Goal: Task Accomplishment & Management: Use online tool/utility

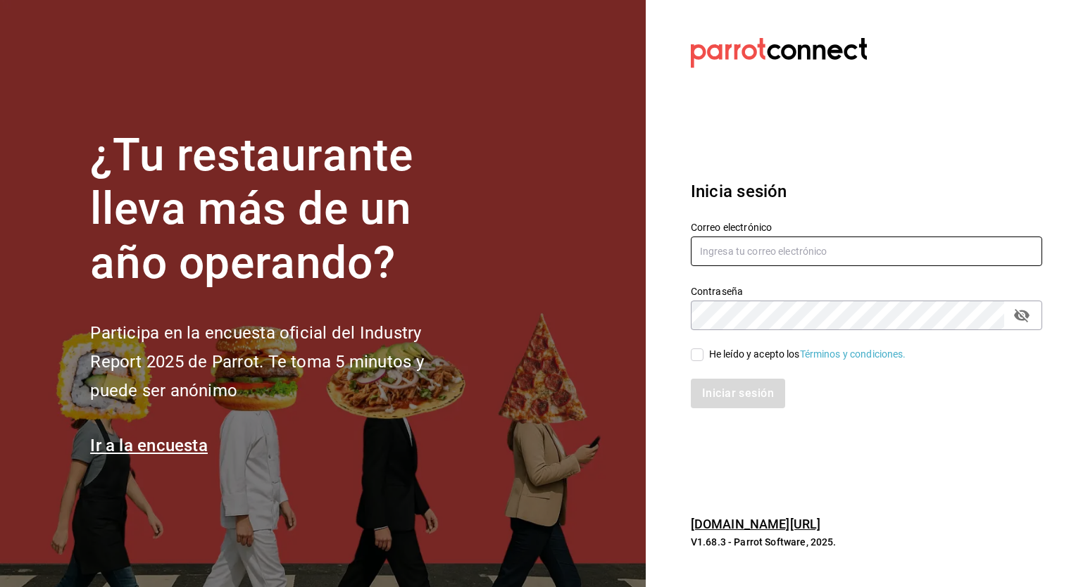
type input "[PERSON_NAME][EMAIL_ADDRESS][PERSON_NAME][DOMAIN_NAME]"
click at [693, 356] on input "He leído y acepto los Términos y condiciones." at bounding box center [697, 355] width 13 height 13
checkbox input "true"
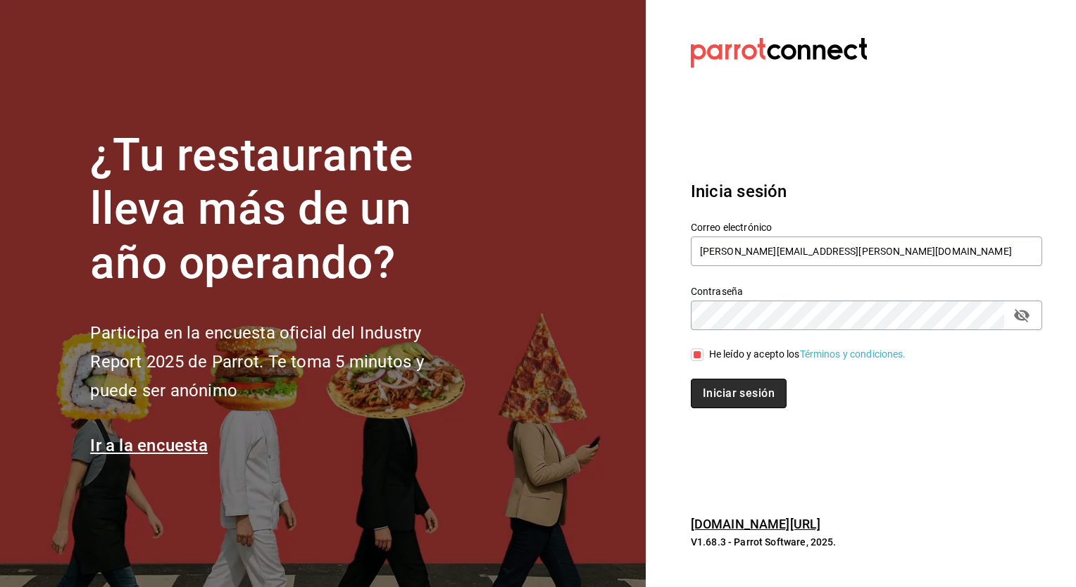
click at [734, 397] on button "Iniciar sesión" at bounding box center [739, 394] width 96 height 30
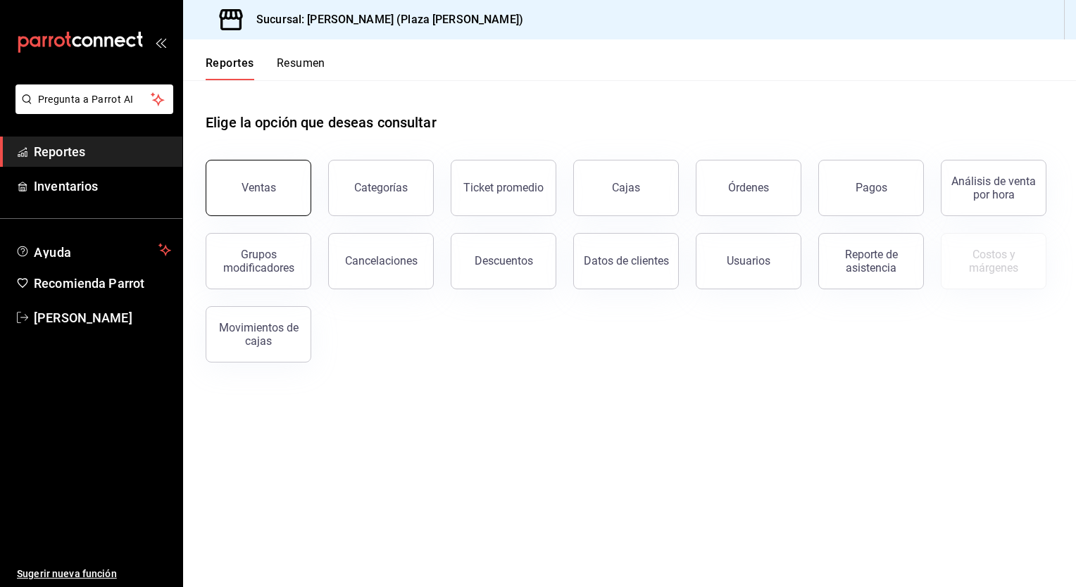
click at [252, 183] on div "Ventas" at bounding box center [259, 187] width 35 height 13
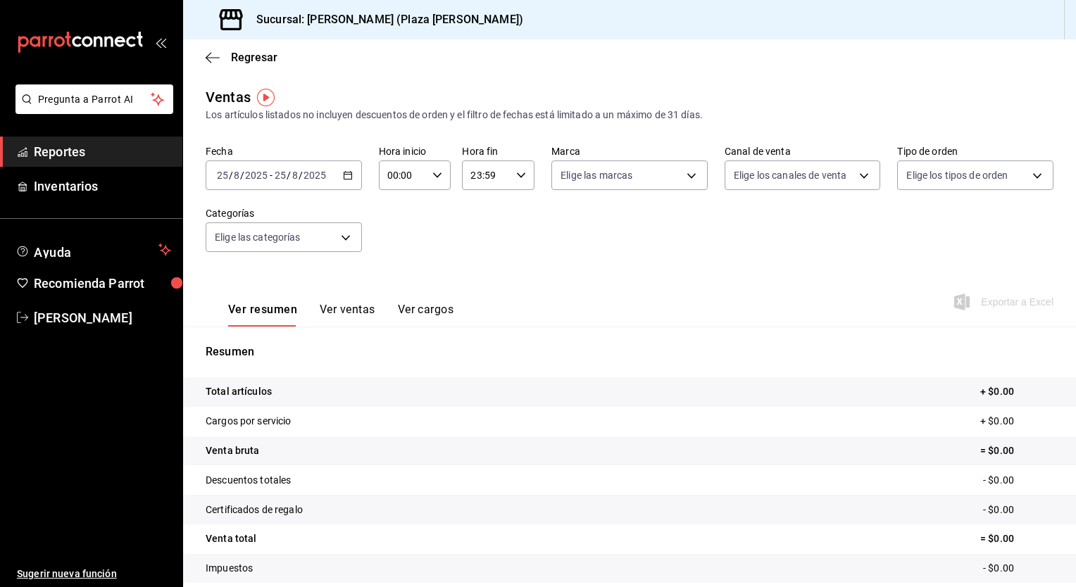
click at [345, 179] on icon "button" at bounding box center [348, 175] width 10 height 10
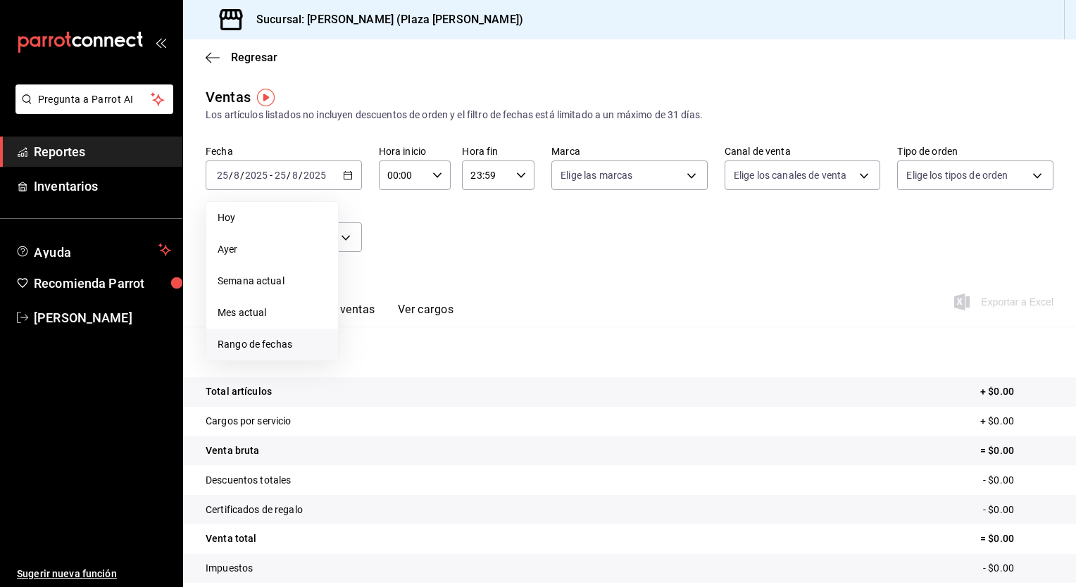
click at [282, 343] on span "Rango de fechas" at bounding box center [272, 344] width 109 height 15
click at [488, 365] on abbr "23" at bounding box center [492, 362] width 9 height 10
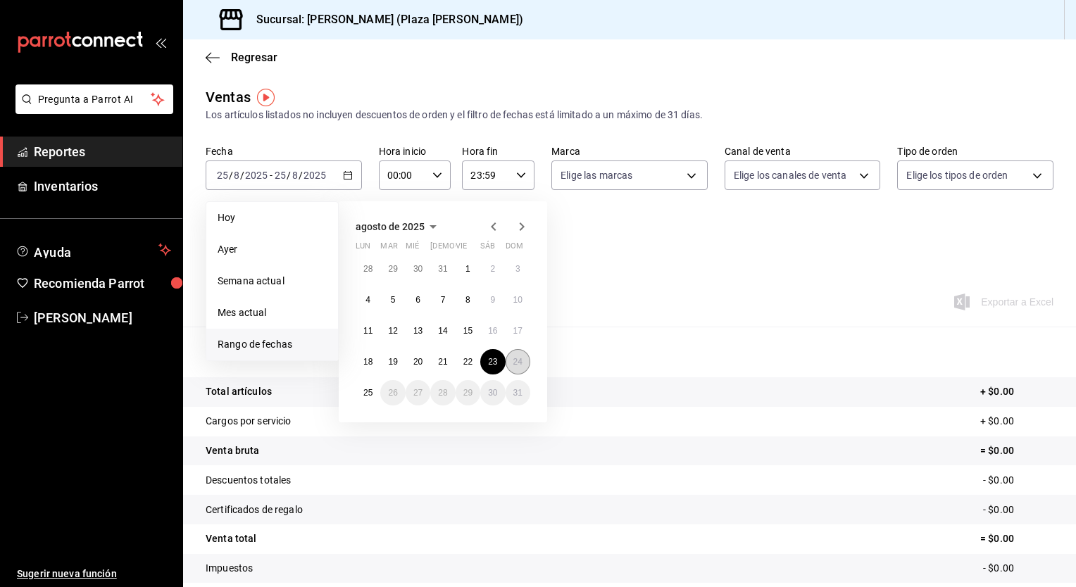
click at [511, 362] on button "24" at bounding box center [518, 361] width 25 height 25
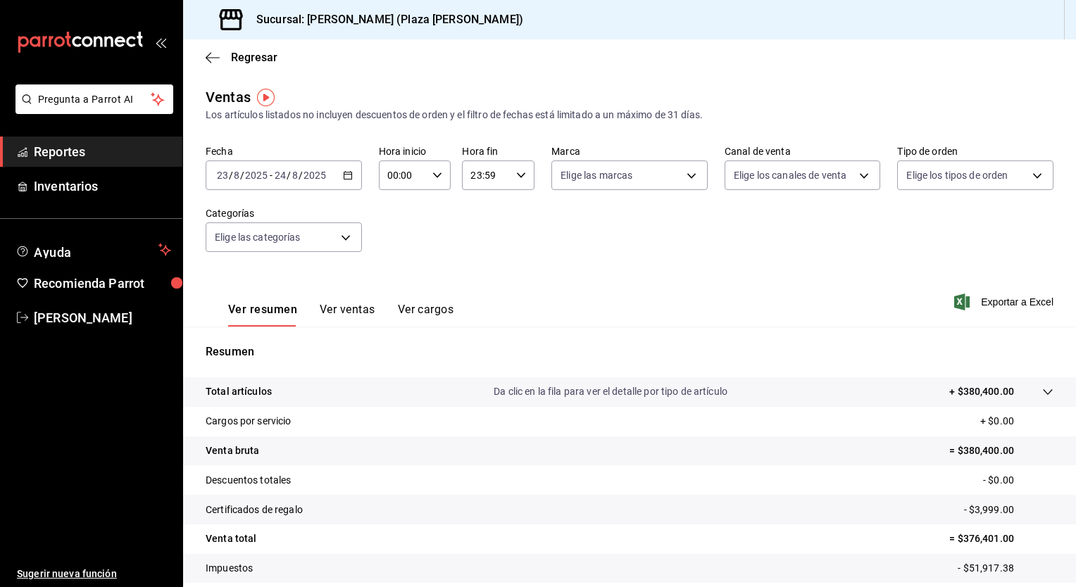
click at [437, 179] on icon "button" at bounding box center [437, 175] width 10 height 10
click at [400, 244] on span "05" at bounding box center [394, 239] width 13 height 11
type input "05:00"
click at [521, 179] on div at bounding box center [538, 293] width 1076 height 587
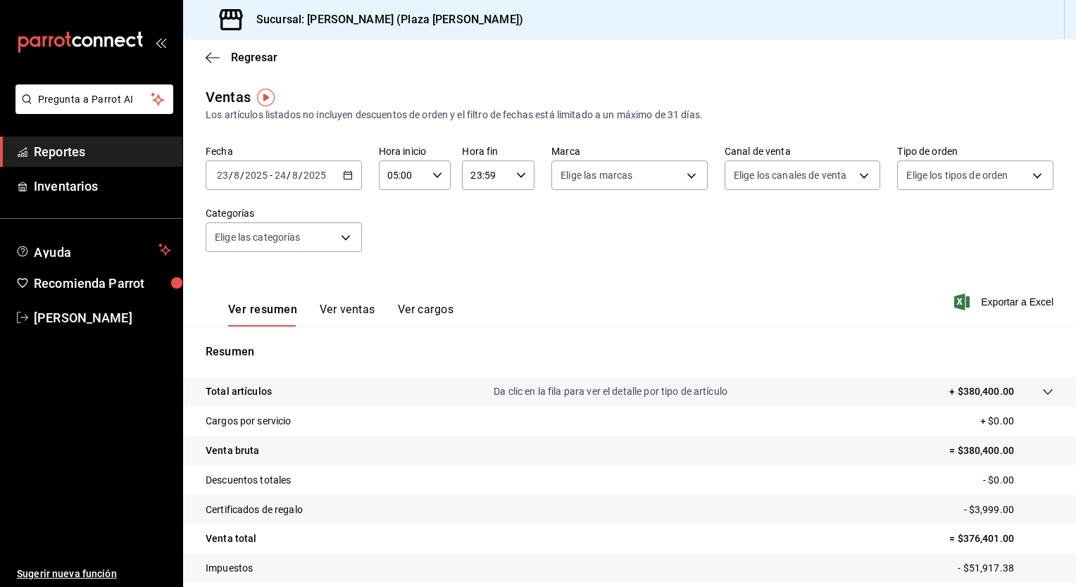
click at [518, 182] on div "23:59 Hora fin" at bounding box center [498, 176] width 73 height 30
click at [482, 201] on span "04" at bounding box center [476, 197] width 13 height 11
type input "04:59"
click at [707, 277] on div at bounding box center [538, 293] width 1076 height 587
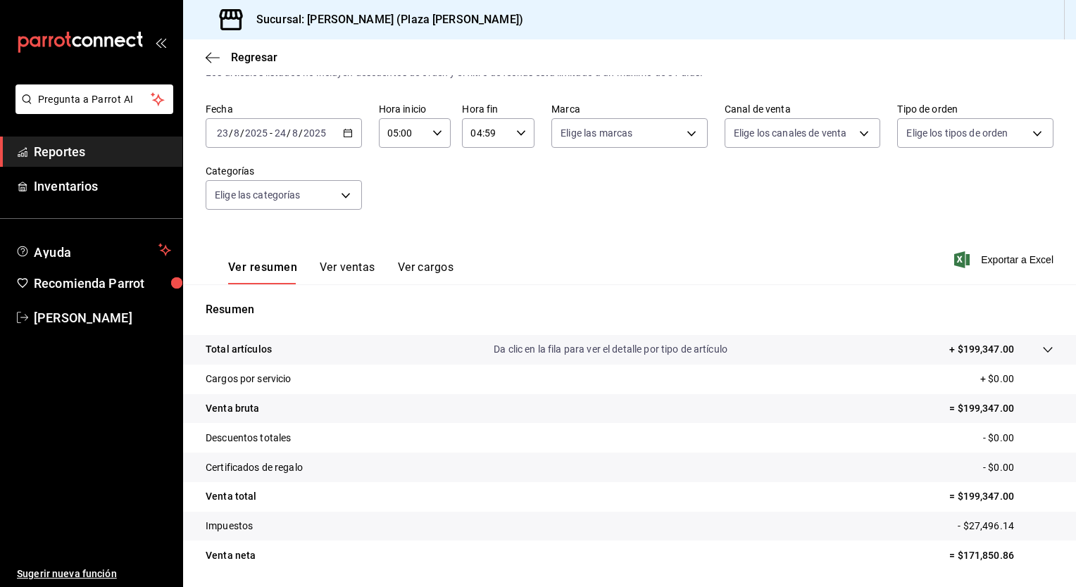
scroll to position [87, 0]
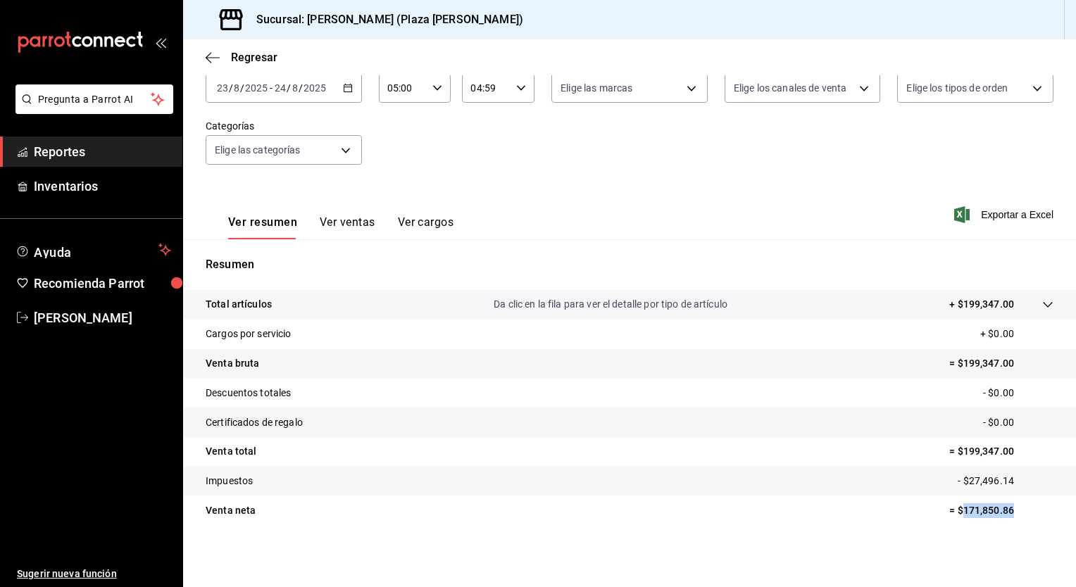
drag, startPoint x: 953, startPoint y: 511, endPoint x: 1003, endPoint y: 513, distance: 49.3
click at [1003, 513] on p "= $171,850.86" at bounding box center [1001, 511] width 104 height 15
drag, startPoint x: 1002, startPoint y: 512, endPoint x: 994, endPoint y: 511, distance: 7.9
copy p "171,850.86"
click at [1001, 214] on span "Exportar a Excel" at bounding box center [1005, 214] width 96 height 17
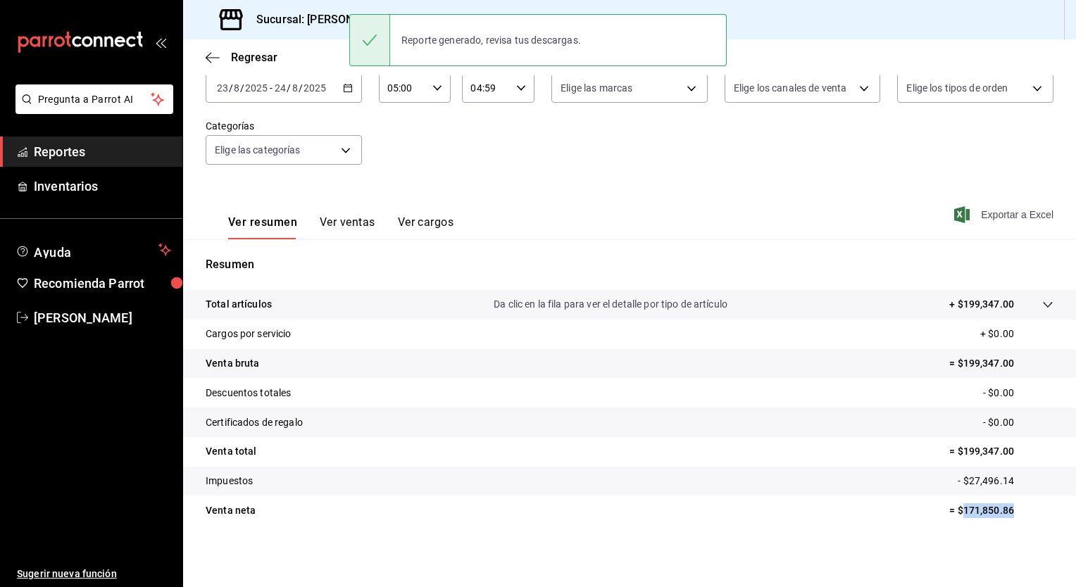
click at [989, 215] on span "Exportar a Excel" at bounding box center [1005, 214] width 96 height 17
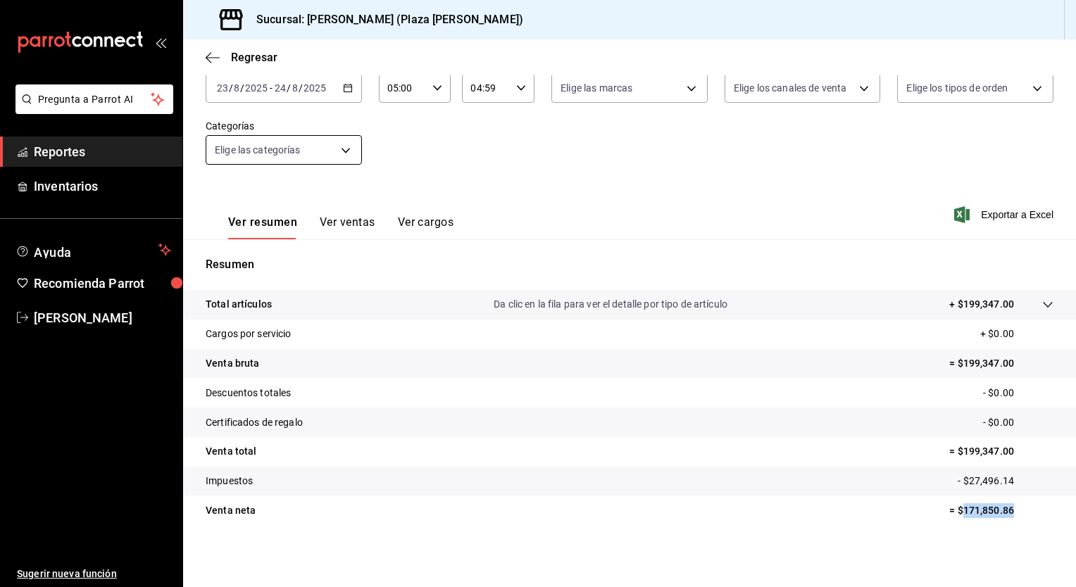
click at [349, 151] on body "Pregunta a Parrot AI Reportes Inventarios Ayuda Recomienda Parrot JOSE GARCIA S…" at bounding box center [538, 293] width 1076 height 587
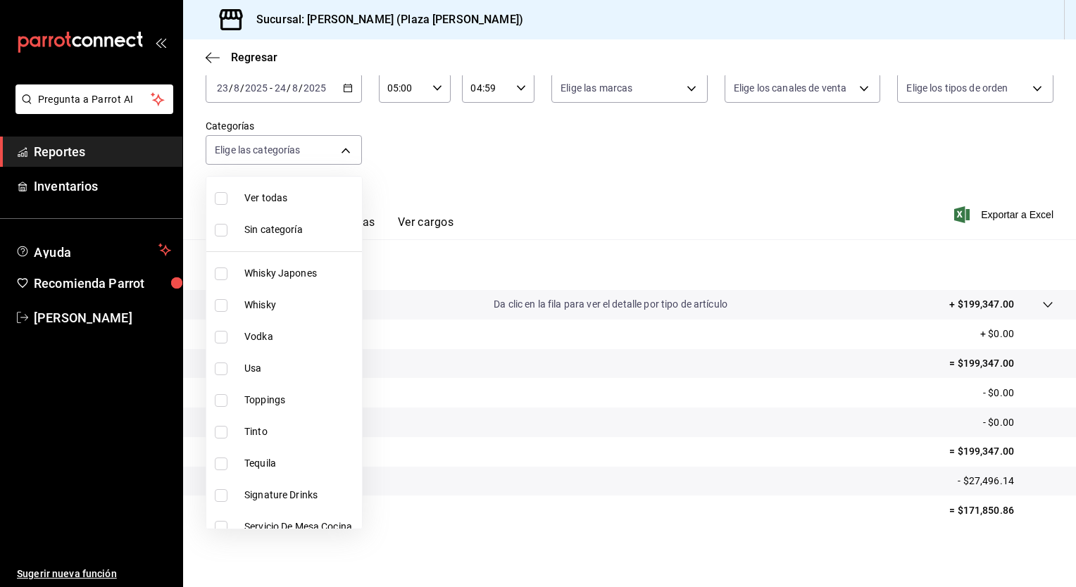
click at [346, 89] on div at bounding box center [538, 293] width 1076 height 587
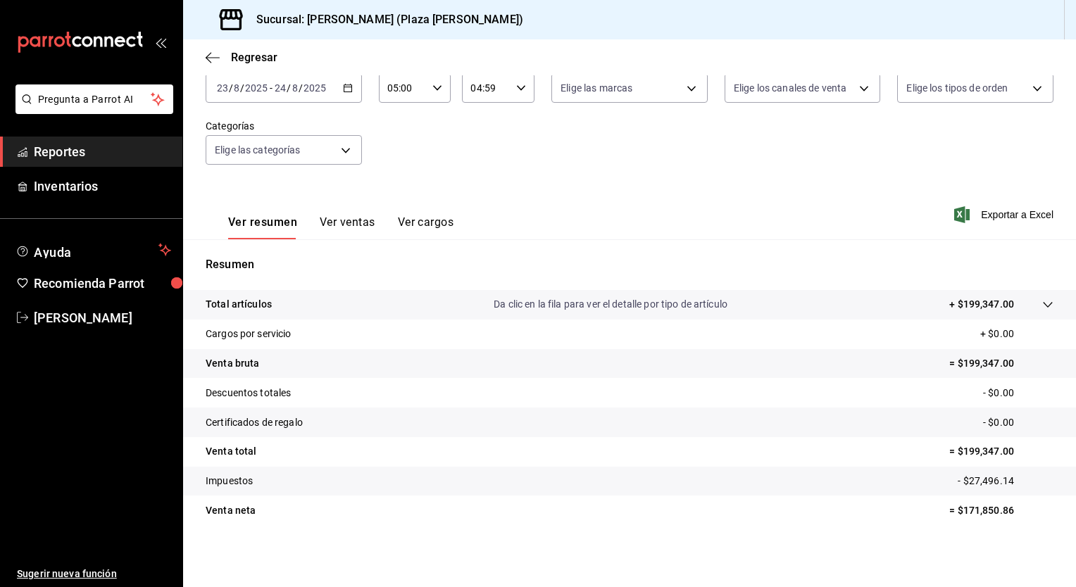
click at [346, 89] on icon "button" at bounding box center [348, 88] width 10 height 10
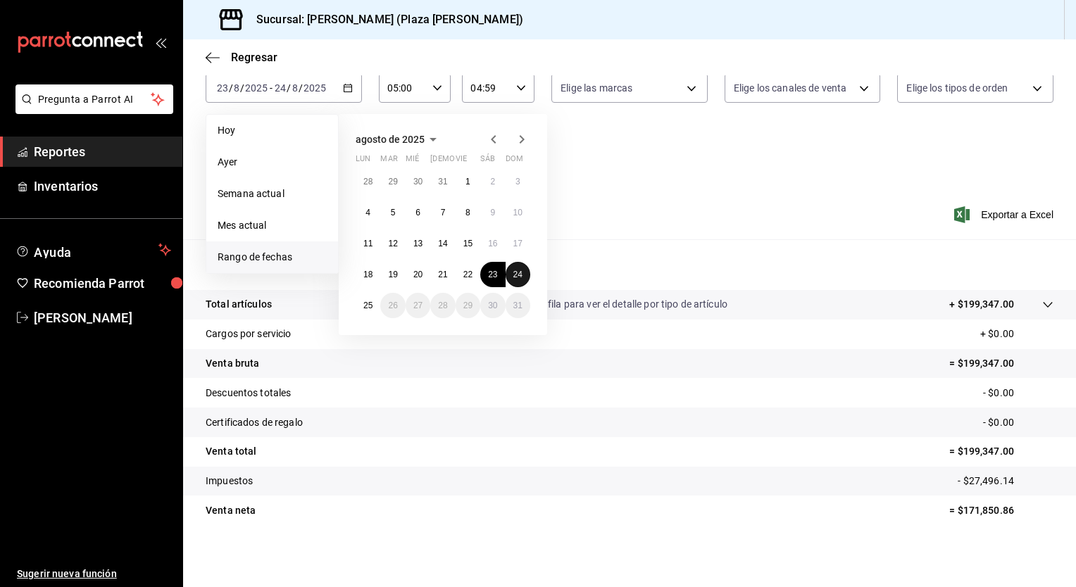
click at [519, 277] on abbr "24" at bounding box center [517, 275] width 9 height 10
click at [372, 306] on abbr "25" at bounding box center [367, 306] width 9 height 10
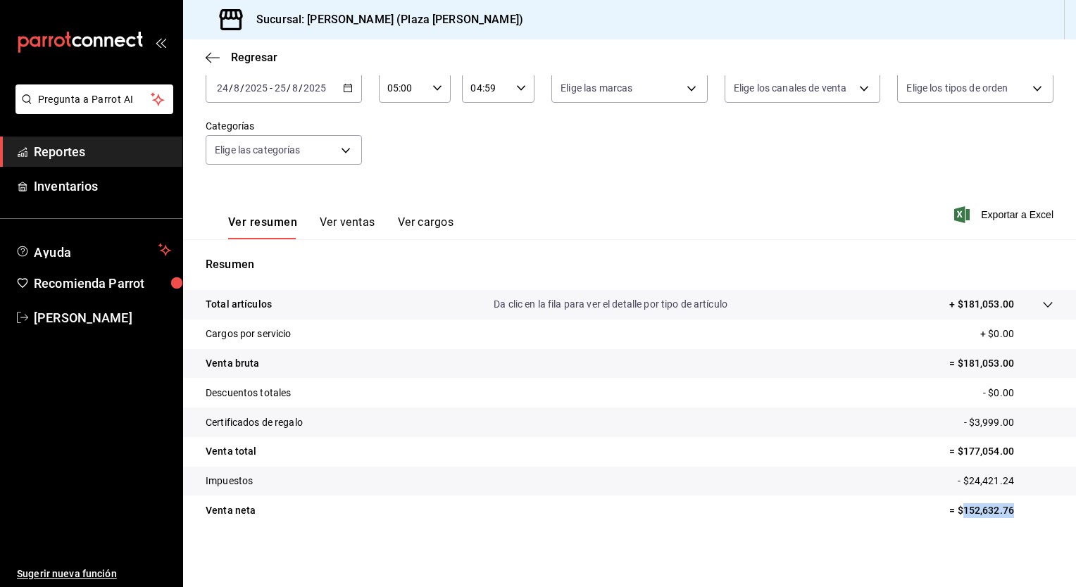
drag, startPoint x: 952, startPoint y: 509, endPoint x: 1006, endPoint y: 511, distance: 53.5
click at [1006, 511] on p "= $152,632.76" at bounding box center [1001, 511] width 104 height 15
drag, startPoint x: 1006, startPoint y: 511, endPoint x: 995, endPoint y: 511, distance: 10.6
copy p "152,632.76"
click at [1013, 211] on span "Exportar a Excel" at bounding box center [1005, 214] width 96 height 17
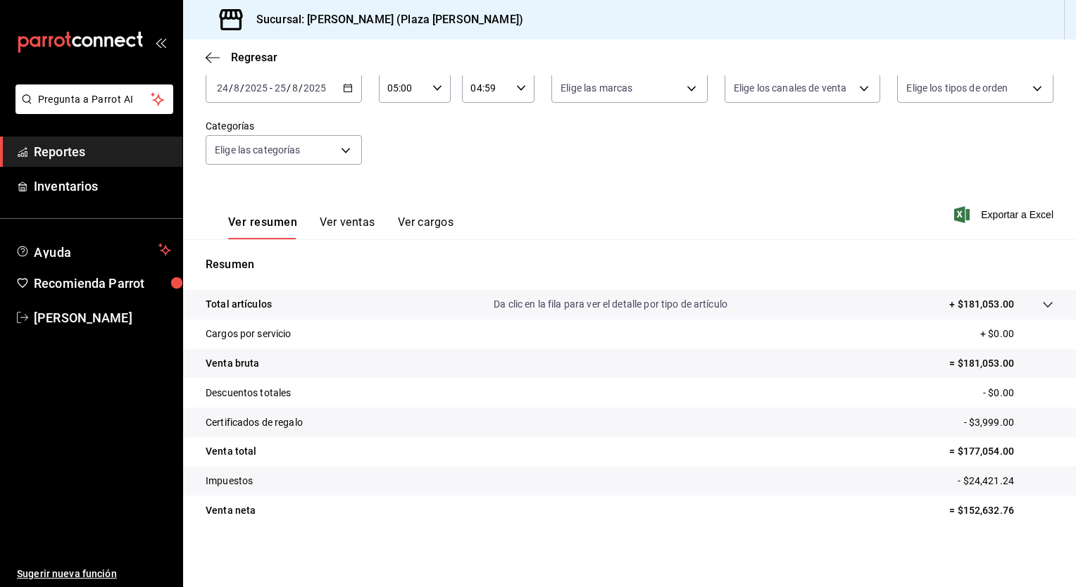
click at [338, 86] on div "2025-08-24 24 / 8 / 2025 - 2025-08-25 25 / 8 / 2025" at bounding box center [284, 88] width 156 height 30
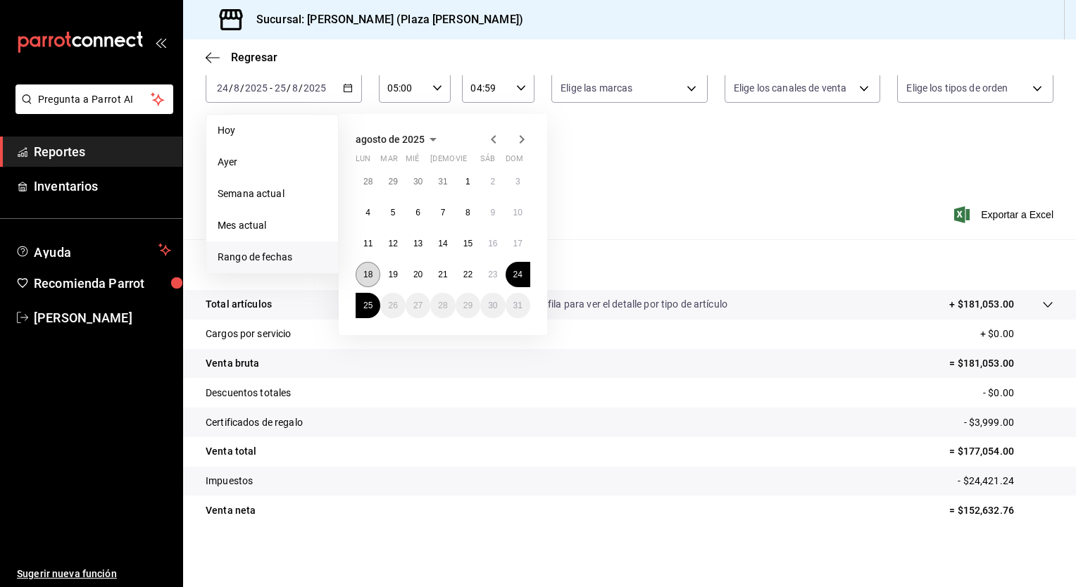
click at [366, 275] on abbr "18" at bounding box center [367, 275] width 9 height 10
click at [367, 307] on abbr "25" at bounding box center [367, 306] width 9 height 10
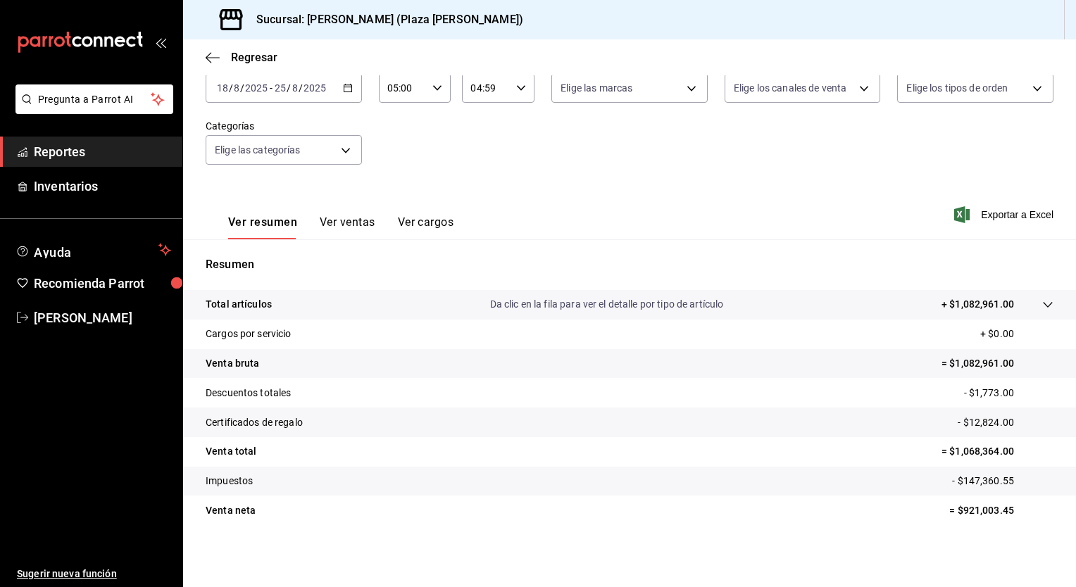
click at [651, 406] on tr "Descuentos totales - $1,773.00" at bounding box center [629, 393] width 893 height 30
click at [997, 218] on span "Exportar a Excel" at bounding box center [1005, 214] width 96 height 17
click at [699, 399] on tr "Descuentos totales - $1,773.00" at bounding box center [629, 393] width 893 height 30
